Goal: Task Accomplishment & Management: Use online tool/utility

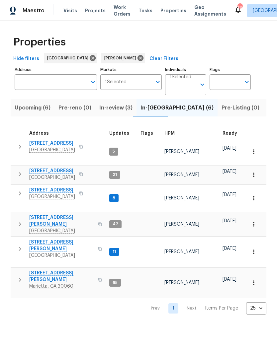
click at [267, 110] on span "Listed (29)" at bounding box center [281, 107] width 29 height 9
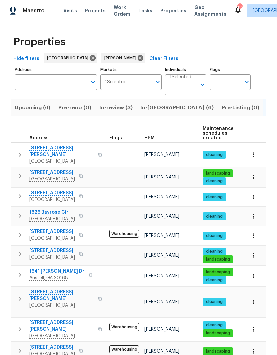
click at [20, 217] on icon "button" at bounding box center [20, 216] width 2 height 4
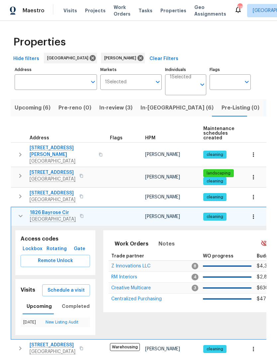
click at [144, 268] on span "Z Innovations LLC" at bounding box center [130, 266] width 39 height 5
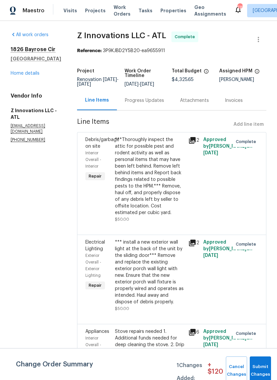
click at [35, 75] on link "Home details" at bounding box center [25, 73] width 29 height 5
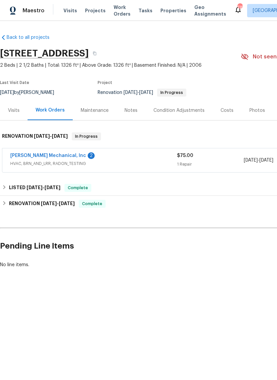
click at [59, 157] on link "[PERSON_NAME] Mechanical, Inc" at bounding box center [48, 155] width 76 height 5
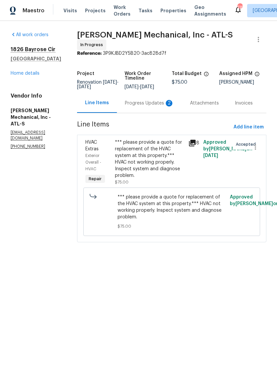
click at [146, 107] on div "Progress Updates 2" at bounding box center [149, 103] width 49 height 7
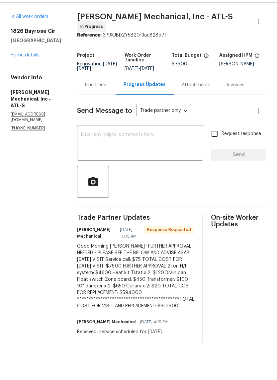
scroll to position [14, 0]
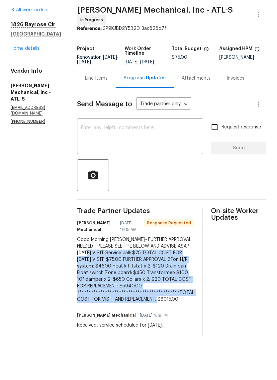
copy div "**********"
click at [108, 100] on div "Line Items" at bounding box center [96, 103] width 23 height 7
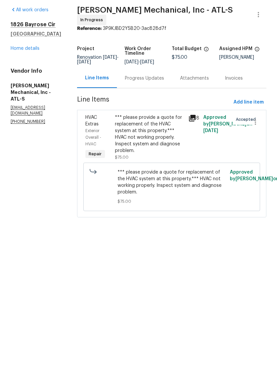
click at [161, 144] on div "*** please provide a quote for replacement of the HVAC system at this property.…" at bounding box center [150, 159] width 70 height 40
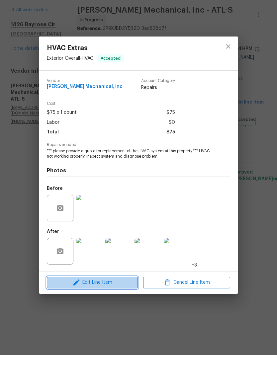
click at [123, 304] on span "Edit Line Item" at bounding box center [92, 308] width 87 height 8
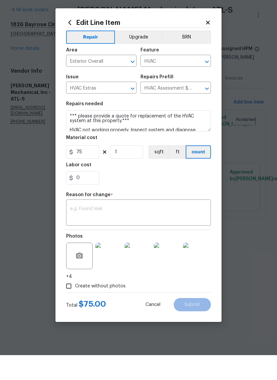
click at [94, 231] on textarea at bounding box center [138, 238] width 137 height 14
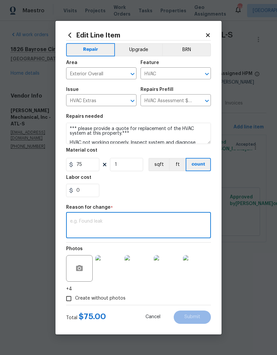
click at [88, 217] on div "x ​" at bounding box center [138, 226] width 145 height 25
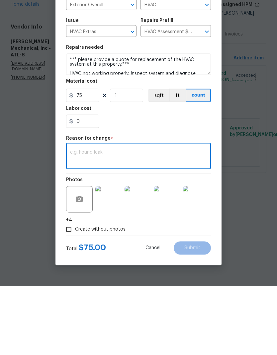
click at [94, 219] on textarea at bounding box center [138, 226] width 137 height 14
paste textarea "**********"
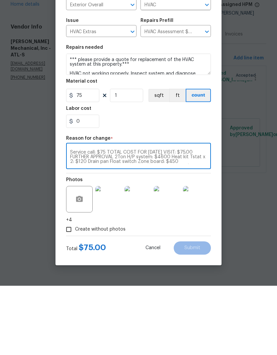
scroll to position [19, 0]
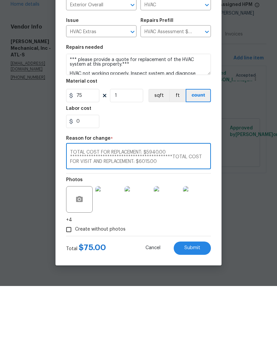
type textarea "**********"
click at [91, 158] on input "75" at bounding box center [82, 164] width 33 height 13
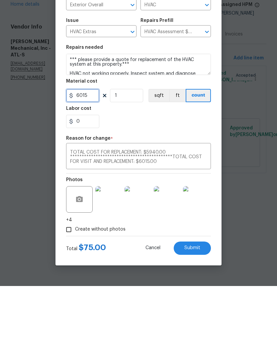
type input "6015"
click at [130, 158] on input "1" at bounding box center [126, 164] width 33 height 13
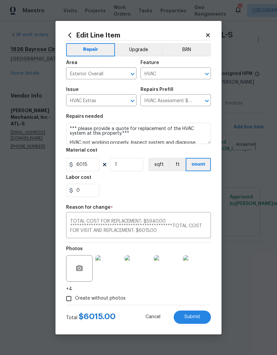
click at [200, 318] on button "Submit" at bounding box center [192, 317] width 37 height 13
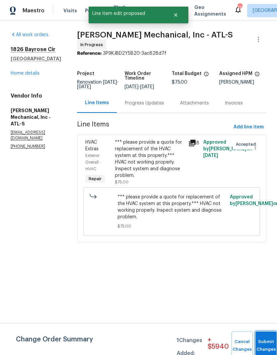
click at [261, 346] on span "Submit Changes" at bounding box center [266, 345] width 15 height 15
